Goal: Task Accomplishment & Management: Complete application form

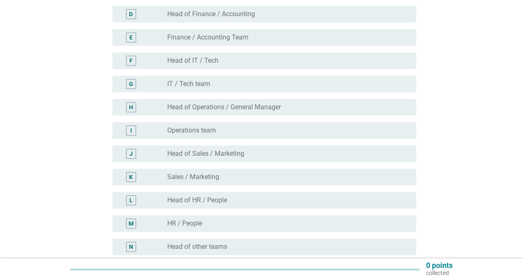
scroll to position [250, 0]
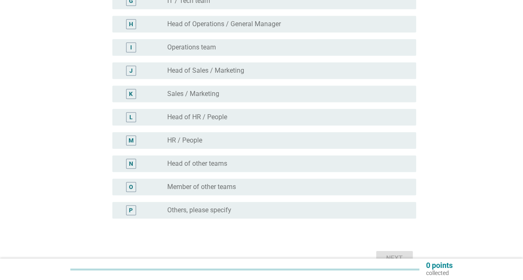
click at [213, 90] on label "Sales / Marketing" at bounding box center [193, 94] width 52 height 8
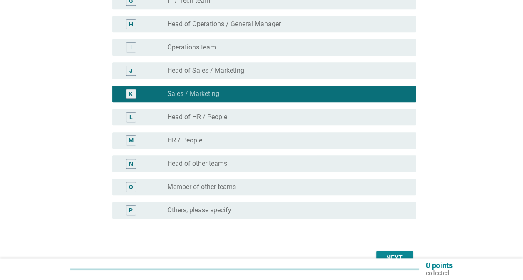
click at [405, 252] on button "Next" at bounding box center [394, 258] width 37 height 15
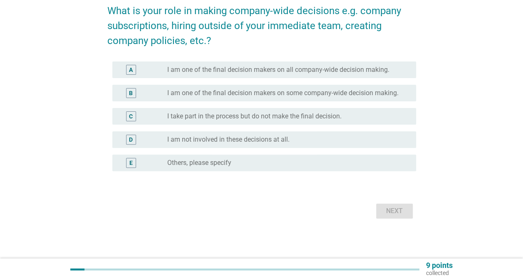
scroll to position [0, 0]
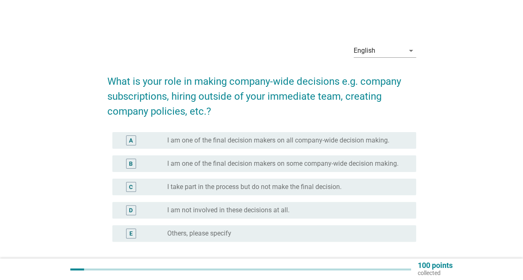
click at [262, 143] on label "I am one of the final decision makers on all company-wide decision making." at bounding box center [278, 140] width 222 height 8
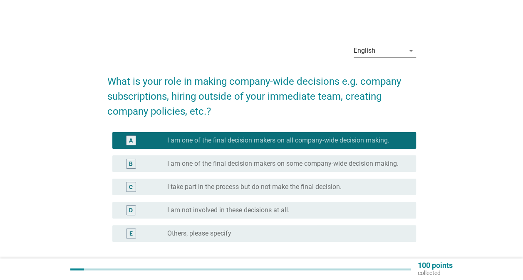
scroll to position [71, 0]
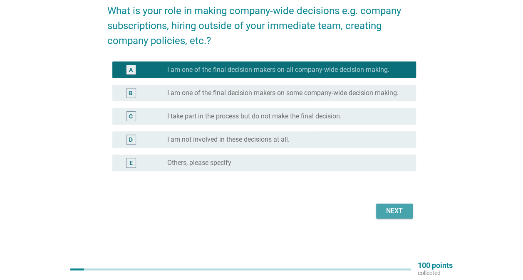
click at [399, 208] on div "Next" at bounding box center [394, 211] width 23 height 10
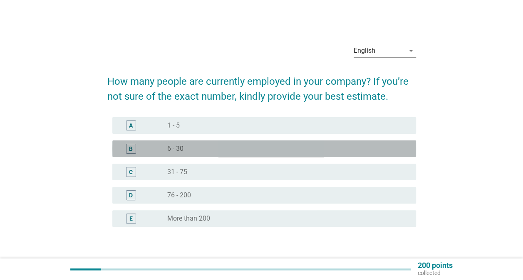
click at [221, 151] on div "radio_button_unchecked 6 - 30" at bounding box center [284, 149] width 235 height 8
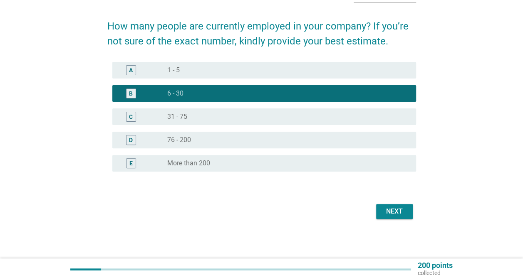
scroll to position [56, 0]
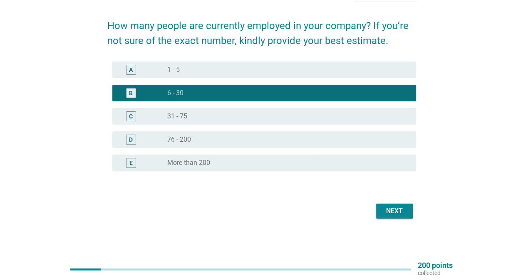
click at [398, 216] on div "Next" at bounding box center [394, 211] width 23 height 10
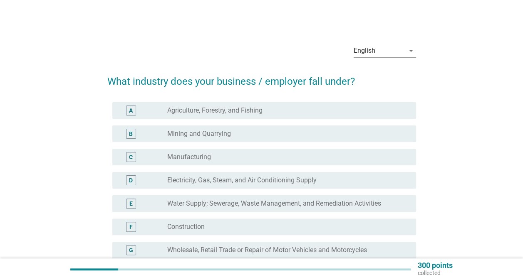
click at [241, 159] on div "radio_button_unchecked Manufacturing" at bounding box center [284, 157] width 235 height 8
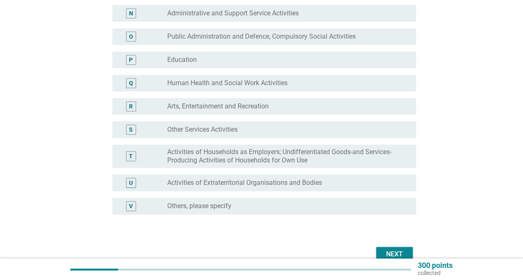
scroll to position [443, 0]
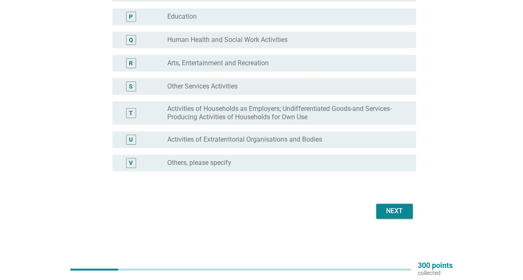
click at [403, 216] on button "Next" at bounding box center [394, 211] width 37 height 15
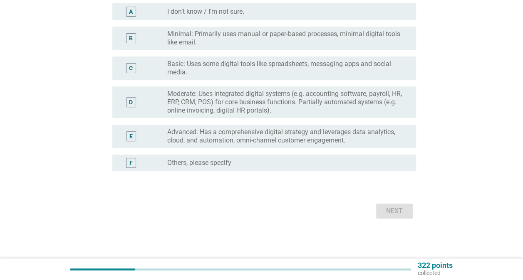
scroll to position [0, 0]
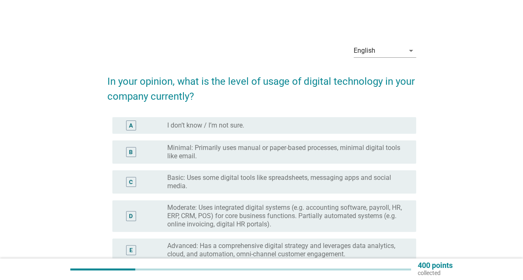
click at [354, 220] on label "Moderate: Uses integrated digital systems (e.g. accounting software, payroll, H…" at bounding box center [284, 216] width 235 height 25
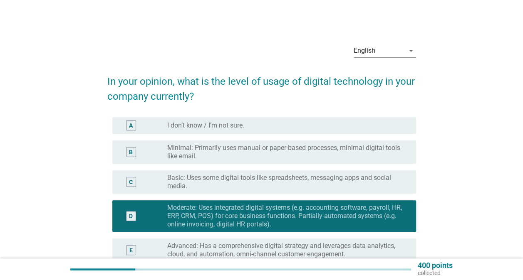
scroll to position [114, 0]
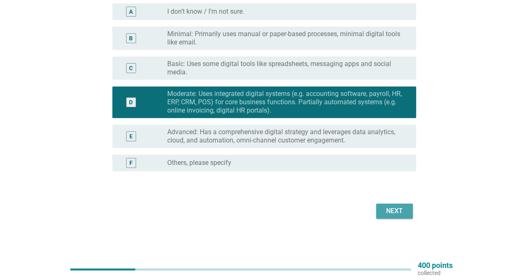
click at [397, 217] on button "Next" at bounding box center [394, 211] width 37 height 15
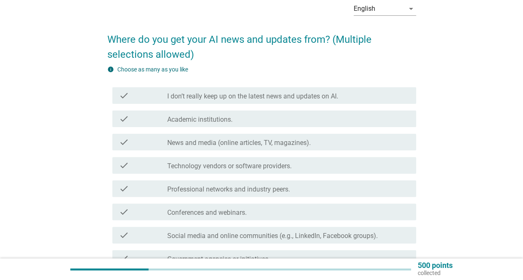
scroll to position [83, 0]
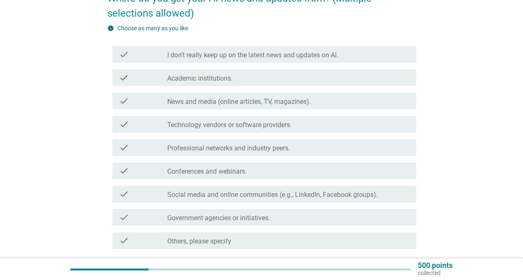
click at [255, 195] on label "Social media and online communities (e.g., LinkedIn, Facebook groups)." at bounding box center [272, 195] width 210 height 8
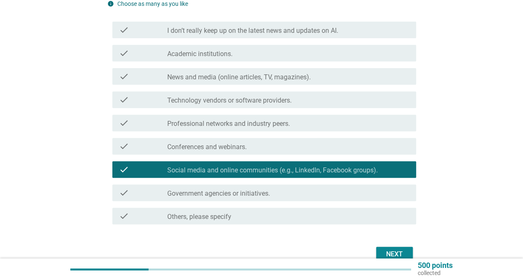
scroll to position [151, 0]
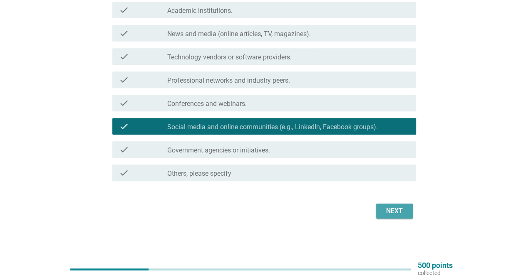
click at [385, 207] on div "Next" at bounding box center [394, 211] width 23 height 10
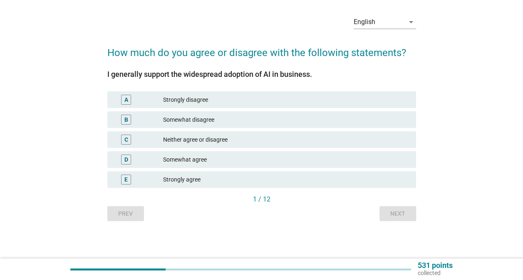
scroll to position [0, 0]
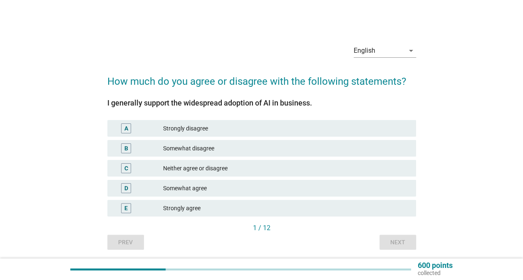
click at [277, 153] on div "B Somewhat disagree" at bounding box center [261, 148] width 309 height 17
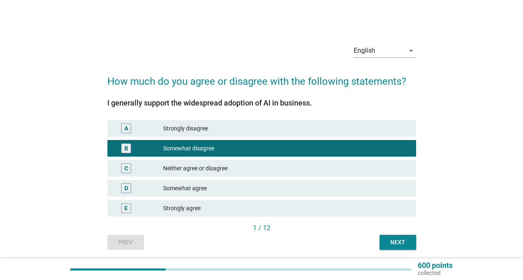
click at [409, 239] on button "Next" at bounding box center [397, 242] width 37 height 15
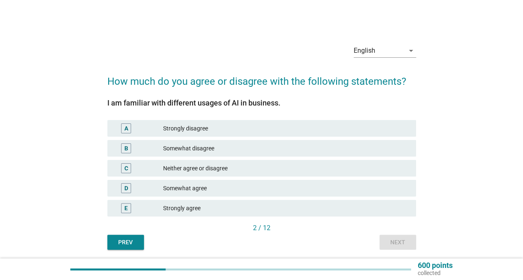
click at [265, 185] on div "Somewhat agree" at bounding box center [286, 188] width 246 height 10
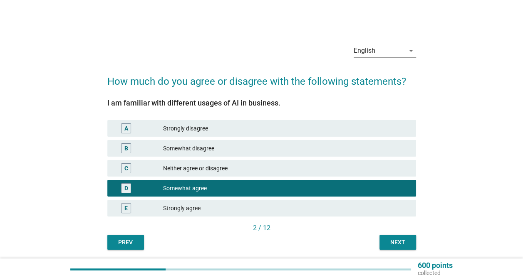
click at [396, 235] on div "2 / 12" at bounding box center [261, 229] width 309 height 12
click at [400, 239] on div "Next" at bounding box center [397, 242] width 23 height 9
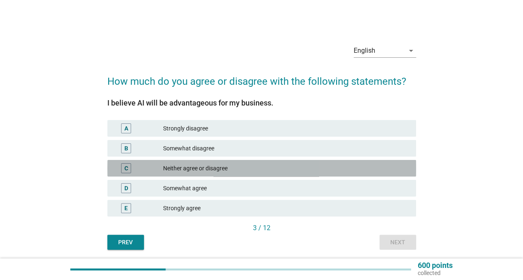
click at [280, 174] on div "C Neither agree or disagree" at bounding box center [261, 168] width 309 height 17
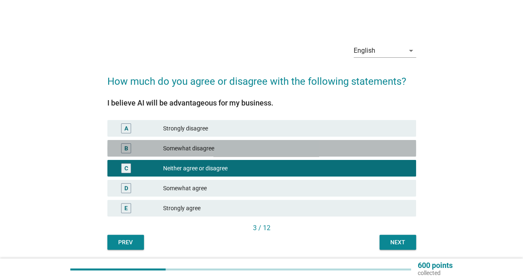
click at [284, 153] on div "Somewhat disagree" at bounding box center [286, 148] width 246 height 10
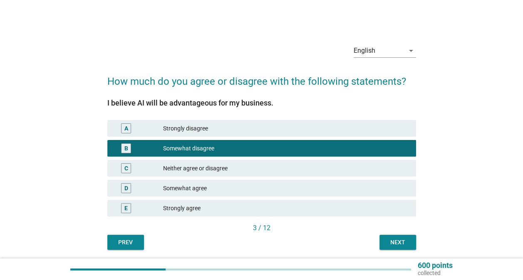
click at [393, 239] on div "Next" at bounding box center [397, 242] width 23 height 9
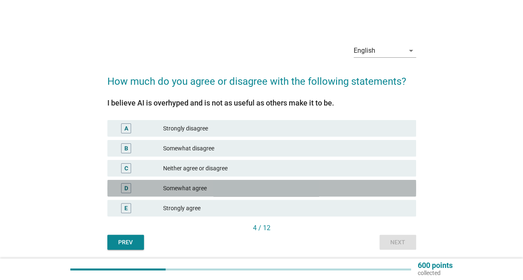
click at [270, 187] on div "Somewhat agree" at bounding box center [286, 188] width 246 height 10
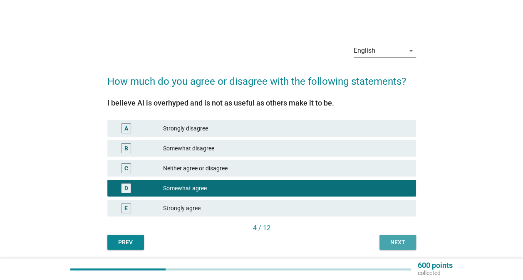
click at [399, 240] on div "Next" at bounding box center [397, 242] width 23 height 9
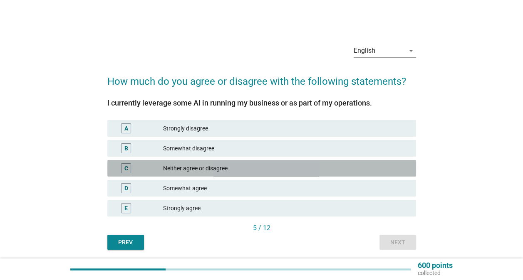
click at [296, 166] on div "Neither agree or disagree" at bounding box center [286, 168] width 246 height 10
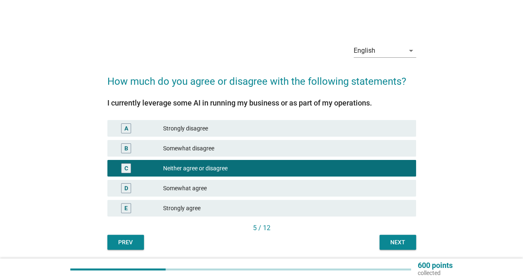
click at [392, 236] on button "Next" at bounding box center [397, 242] width 37 height 15
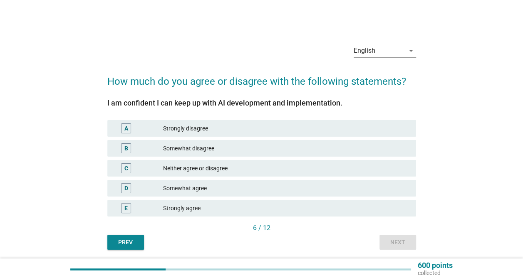
click at [279, 150] on div "Somewhat disagree" at bounding box center [286, 148] width 246 height 10
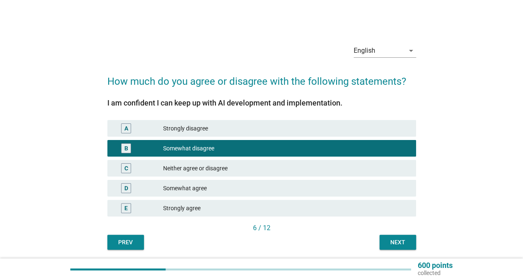
click at [394, 240] on div "Next" at bounding box center [397, 242] width 23 height 9
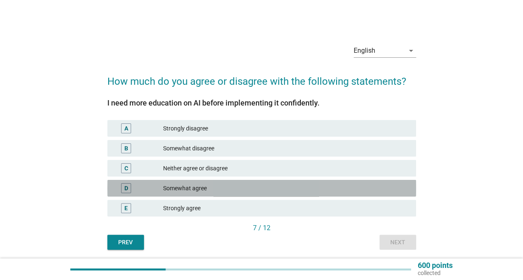
click at [293, 191] on div "Somewhat agree" at bounding box center [286, 188] width 246 height 10
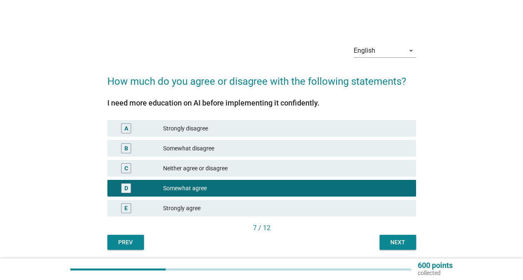
click at [401, 241] on div "Next" at bounding box center [397, 242] width 23 height 9
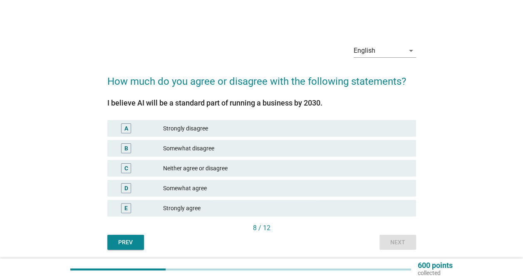
click at [234, 138] on div "B Somewhat disagree" at bounding box center [262, 148] width 312 height 20
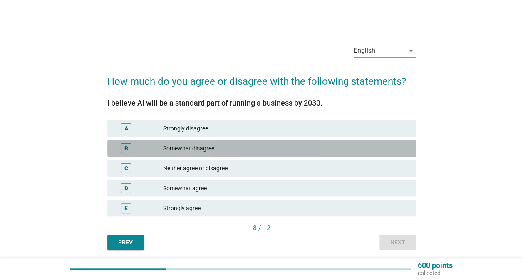
click at [233, 144] on div "Somewhat disagree" at bounding box center [286, 148] width 246 height 10
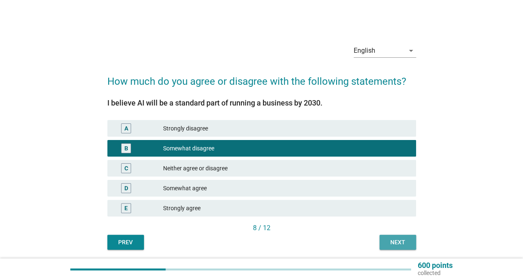
click at [396, 242] on div "Next" at bounding box center [397, 242] width 23 height 9
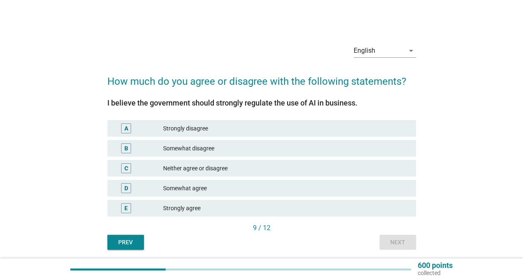
click at [237, 187] on div "Somewhat agree" at bounding box center [286, 188] width 246 height 10
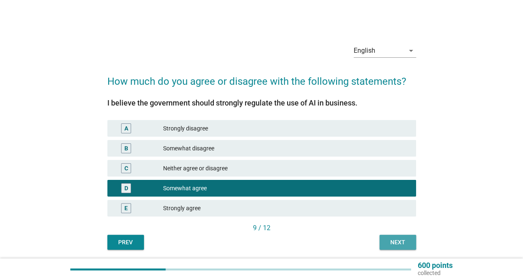
click at [393, 239] on div "Next" at bounding box center [397, 242] width 23 height 9
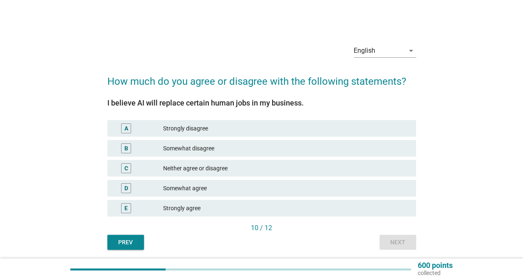
click at [197, 150] on div "Somewhat disagree" at bounding box center [286, 148] width 246 height 10
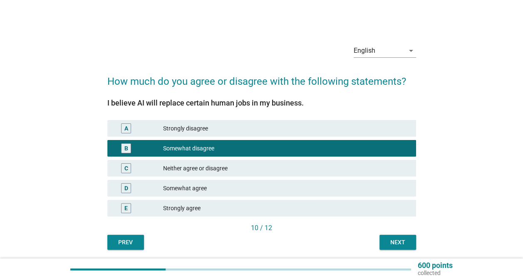
click at [403, 248] on button "Next" at bounding box center [397, 242] width 37 height 15
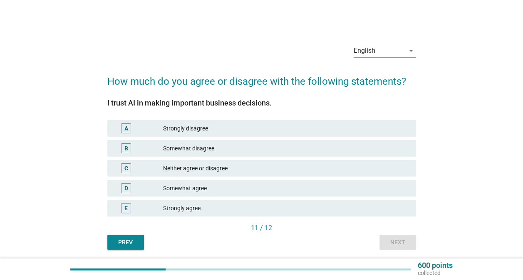
click at [242, 135] on div "A Strongly disagree" at bounding box center [261, 128] width 309 height 17
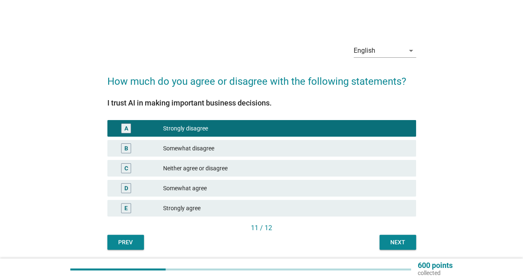
click at [399, 241] on div "Next" at bounding box center [397, 242] width 23 height 9
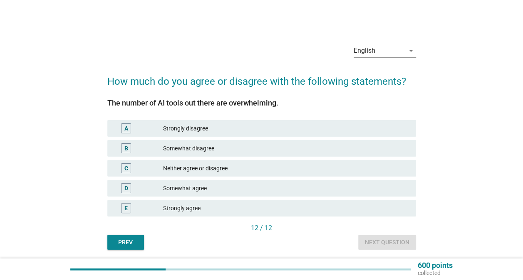
click at [281, 164] on div "Neither agree or disagree" at bounding box center [286, 168] width 246 height 10
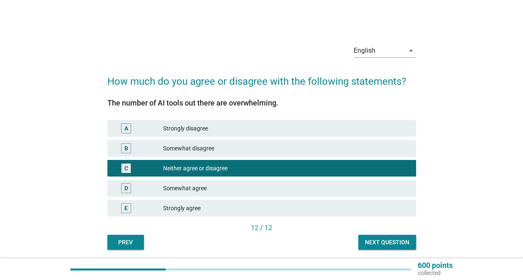
click at [378, 231] on div "12 / 12" at bounding box center [261, 228] width 309 height 10
click at [381, 238] on div "Next question" at bounding box center [387, 242] width 45 height 9
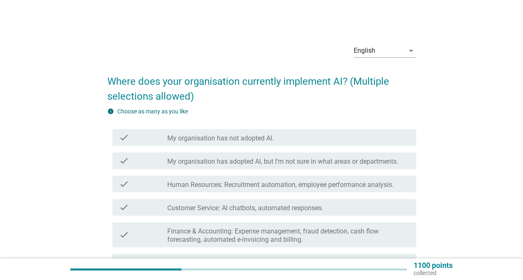
click at [331, 165] on label "My organisation has adopted AI, but I'm not sure in what areas or departments." at bounding box center [282, 162] width 231 height 8
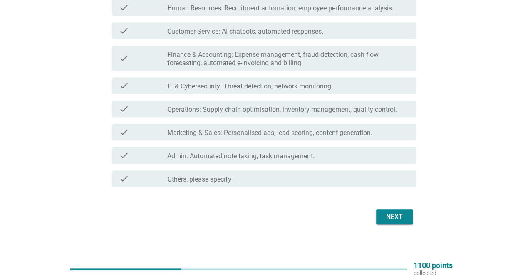
scroll to position [183, 0]
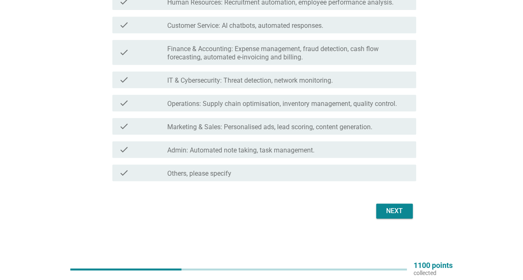
click at [409, 214] on button "Next" at bounding box center [394, 211] width 37 height 15
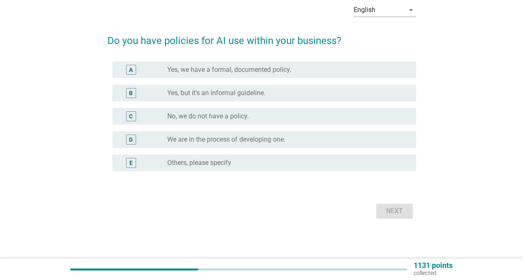
scroll to position [0, 0]
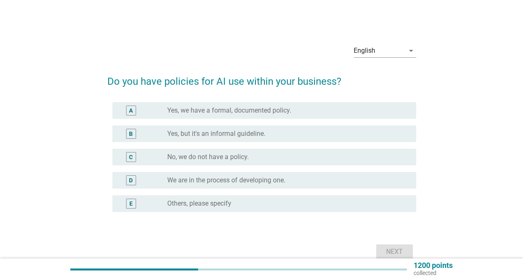
click at [325, 126] on div "B radio_button_unchecked Yes, but it's an informal guideline." at bounding box center [264, 134] width 304 height 17
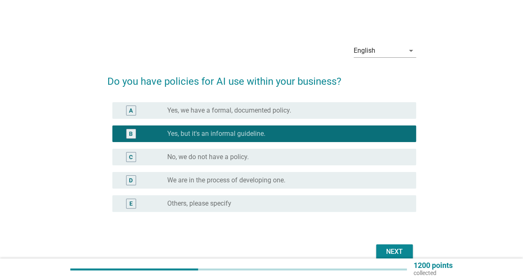
click at [398, 250] on div "Next" at bounding box center [394, 252] width 23 height 10
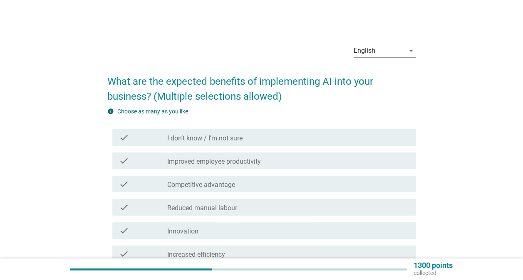
click at [314, 208] on div "check_box_outline_blank Reduced manual labour" at bounding box center [288, 208] width 242 height 10
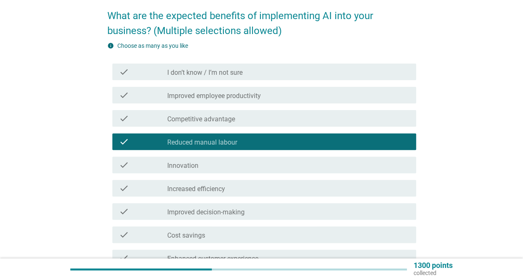
scroll to position [125, 0]
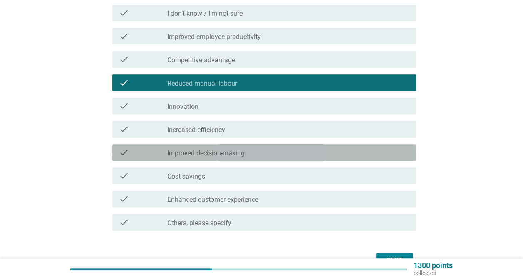
click at [302, 158] on div "check check_box_outline_blank Improved decision-making" at bounding box center [264, 152] width 304 height 17
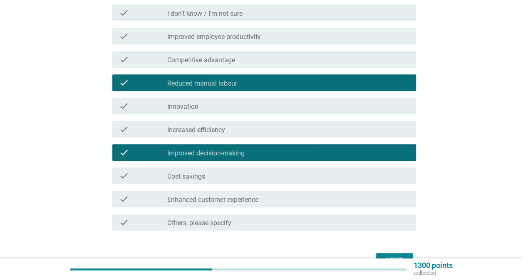
click at [405, 255] on button "Next" at bounding box center [394, 260] width 37 height 15
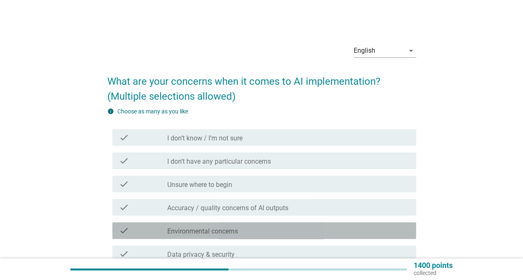
click at [240, 232] on div "check_box_outline_blank Environmental concerns" at bounding box center [288, 231] width 242 height 10
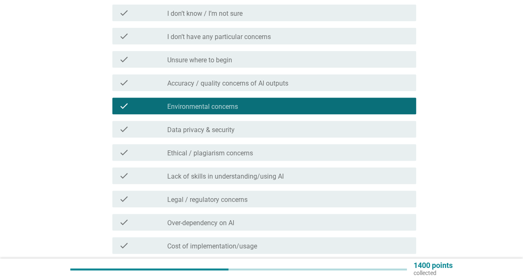
click at [315, 196] on div "check_box_outline_blank Legal / regulatory concerns" at bounding box center [288, 199] width 242 height 10
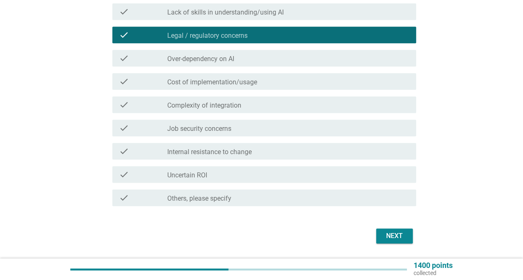
scroll to position [314, 0]
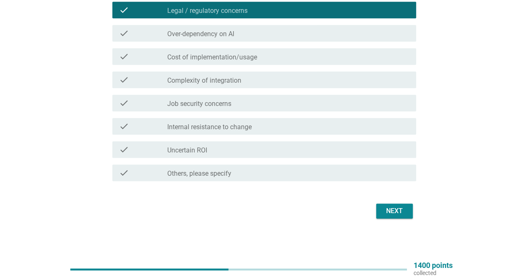
click at [403, 208] on div "Next" at bounding box center [394, 211] width 23 height 10
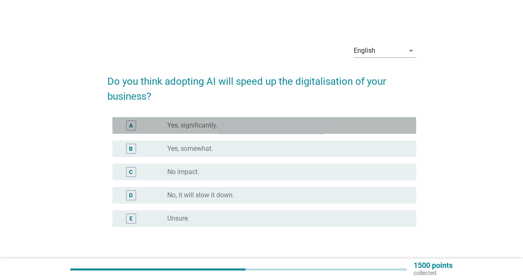
click at [232, 126] on div "radio_button_unchecked Yes, significantly." at bounding box center [284, 125] width 235 height 8
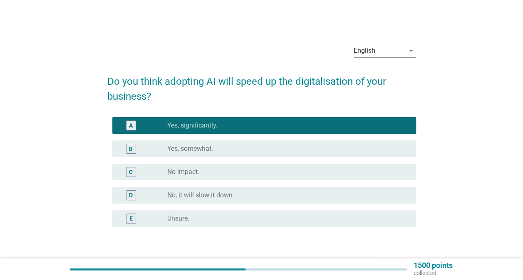
scroll to position [56, 0]
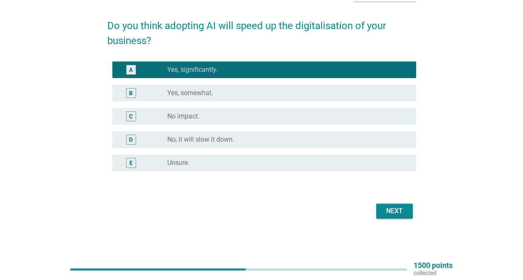
click at [397, 210] on div "Next" at bounding box center [394, 211] width 23 height 10
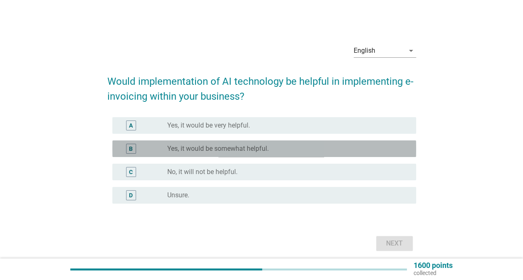
click at [200, 142] on div "B radio_button_unchecked Yes, it would be somewhat helpful." at bounding box center [264, 149] width 304 height 17
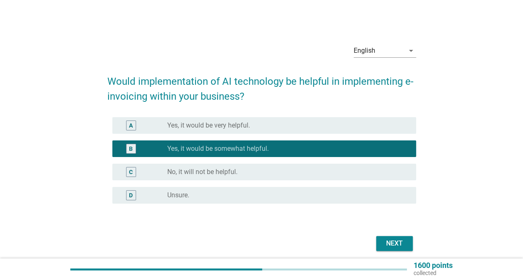
click at [388, 241] on div "Next" at bounding box center [394, 244] width 23 height 10
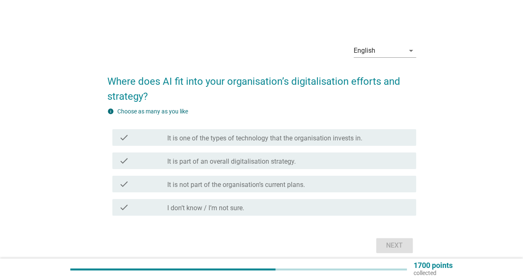
click at [314, 147] on div "check check_box_outline_blank It is one of the types of technology that the org…" at bounding box center [261, 137] width 309 height 23
click at [314, 142] on label "It is one of the types of technology that the organisation invests in." at bounding box center [264, 138] width 195 height 8
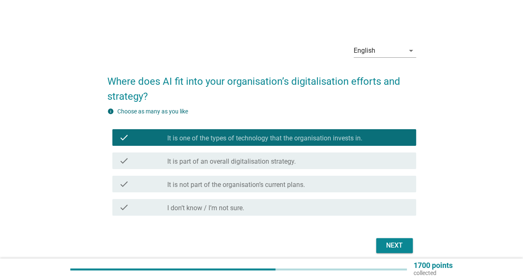
click at [406, 249] on button "Next" at bounding box center [394, 245] width 37 height 15
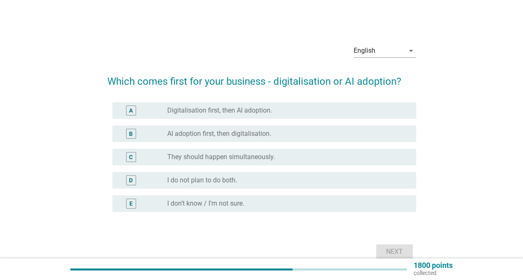
click at [293, 141] on div "B radio_button_unchecked AI adoption first, then digitalisation." at bounding box center [264, 134] width 304 height 17
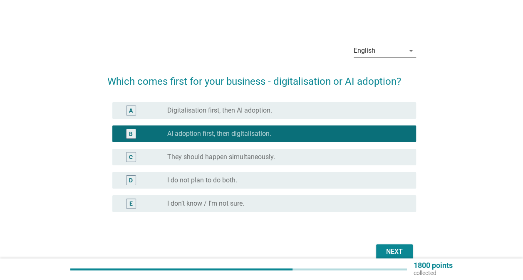
click at [386, 247] on button "Next" at bounding box center [394, 252] width 37 height 15
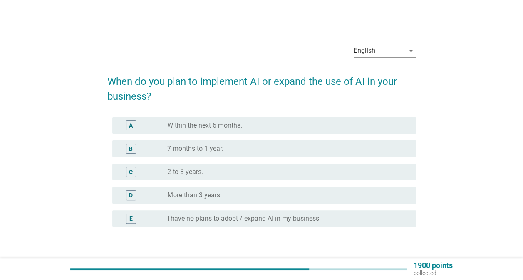
click at [190, 151] on label "7 months to 1 year." at bounding box center [195, 149] width 56 height 8
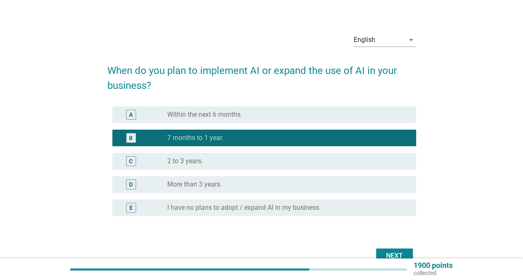
scroll to position [42, 0]
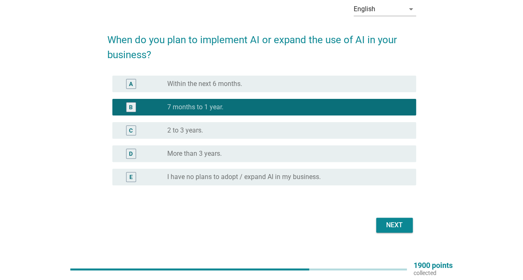
click at [417, 224] on div "English arrow_drop_down When do you plan to implement AI or expand the use of A…" at bounding box center [262, 115] width 322 height 253
click at [403, 223] on div "Next" at bounding box center [394, 225] width 23 height 10
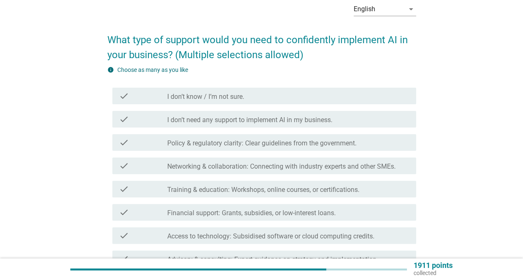
scroll to position [0, 0]
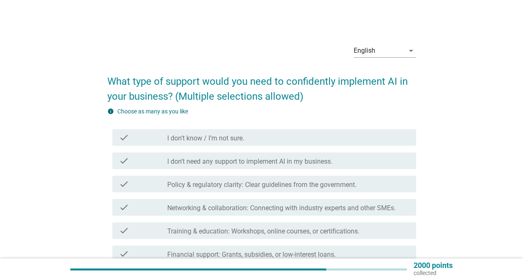
click at [237, 161] on label "I don’t need any support to implement AI in my business." at bounding box center [249, 162] width 165 height 8
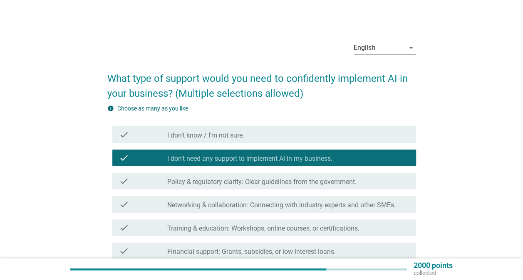
scroll to position [151, 0]
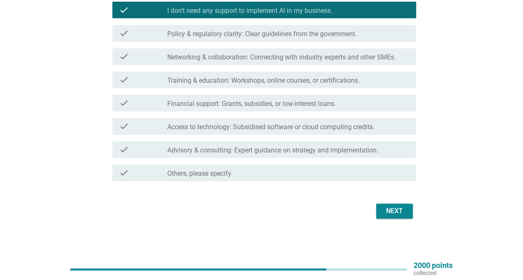
click at [387, 218] on button "Next" at bounding box center [394, 211] width 37 height 15
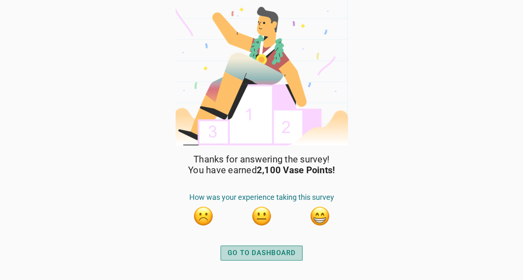
click at [291, 251] on div "GO TO DASHBOARD" at bounding box center [262, 253] width 68 height 10
